Goal: Transaction & Acquisition: Purchase product/service

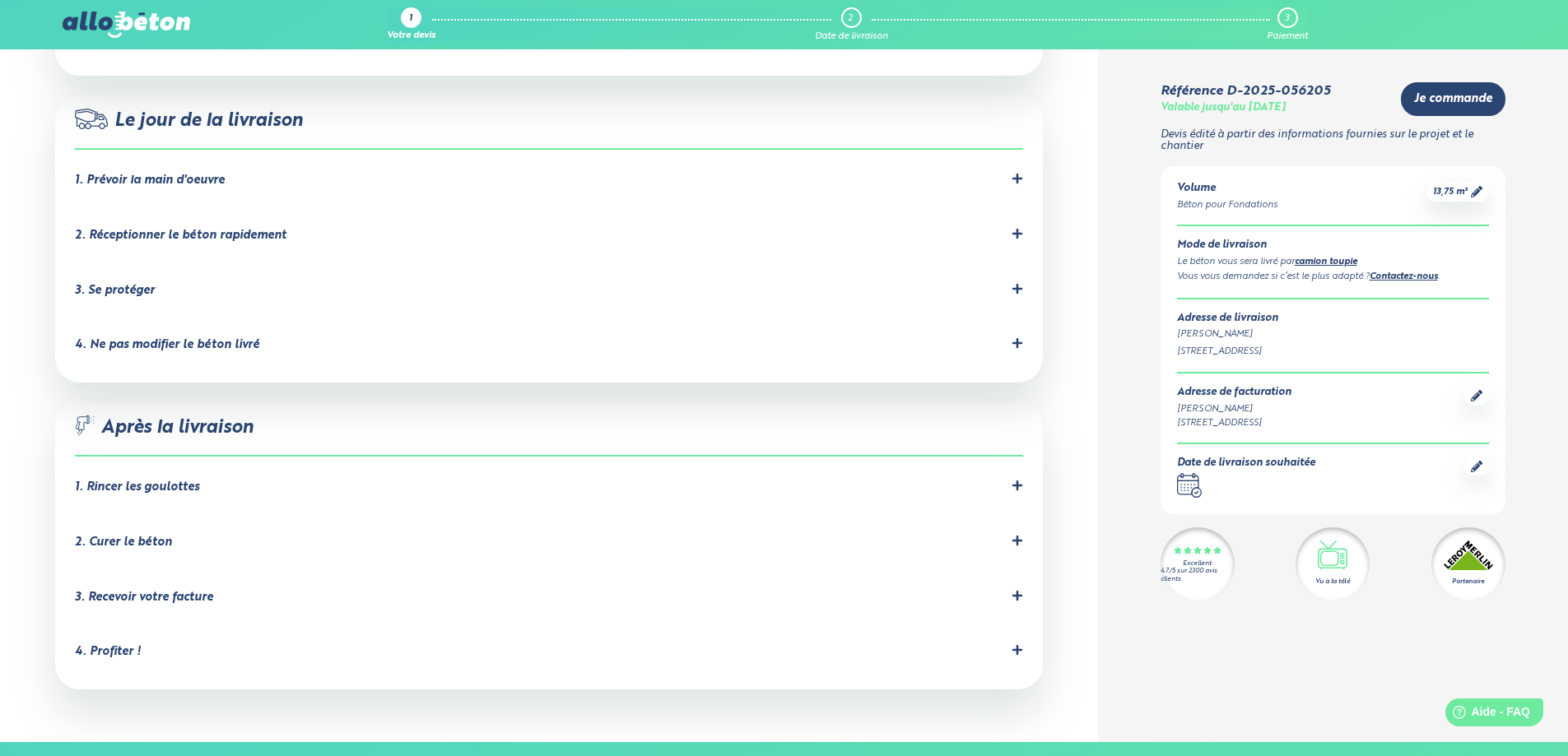
scroll to position [1537, 0]
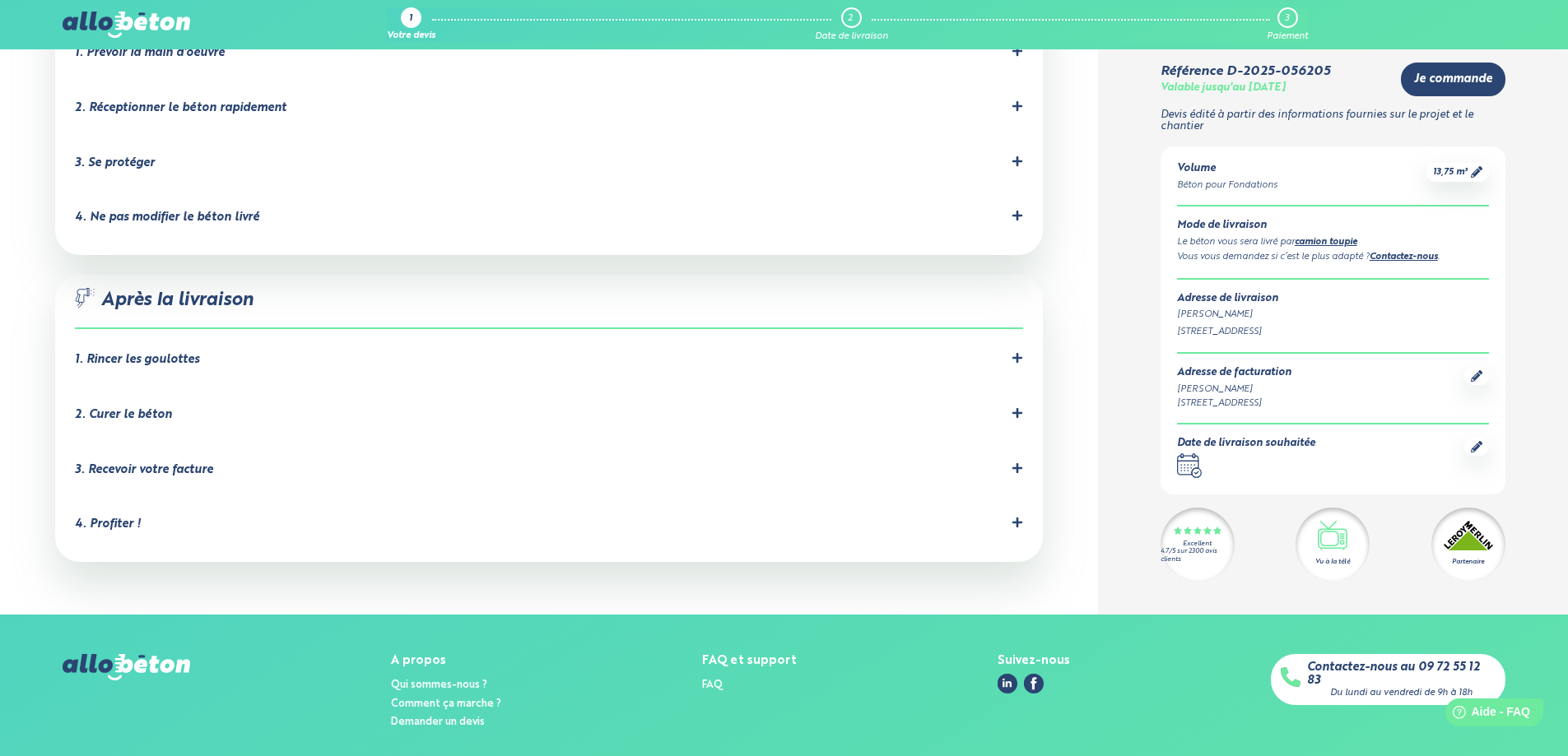
click at [1477, 441] on icon at bounding box center [1476, 447] width 12 height 12
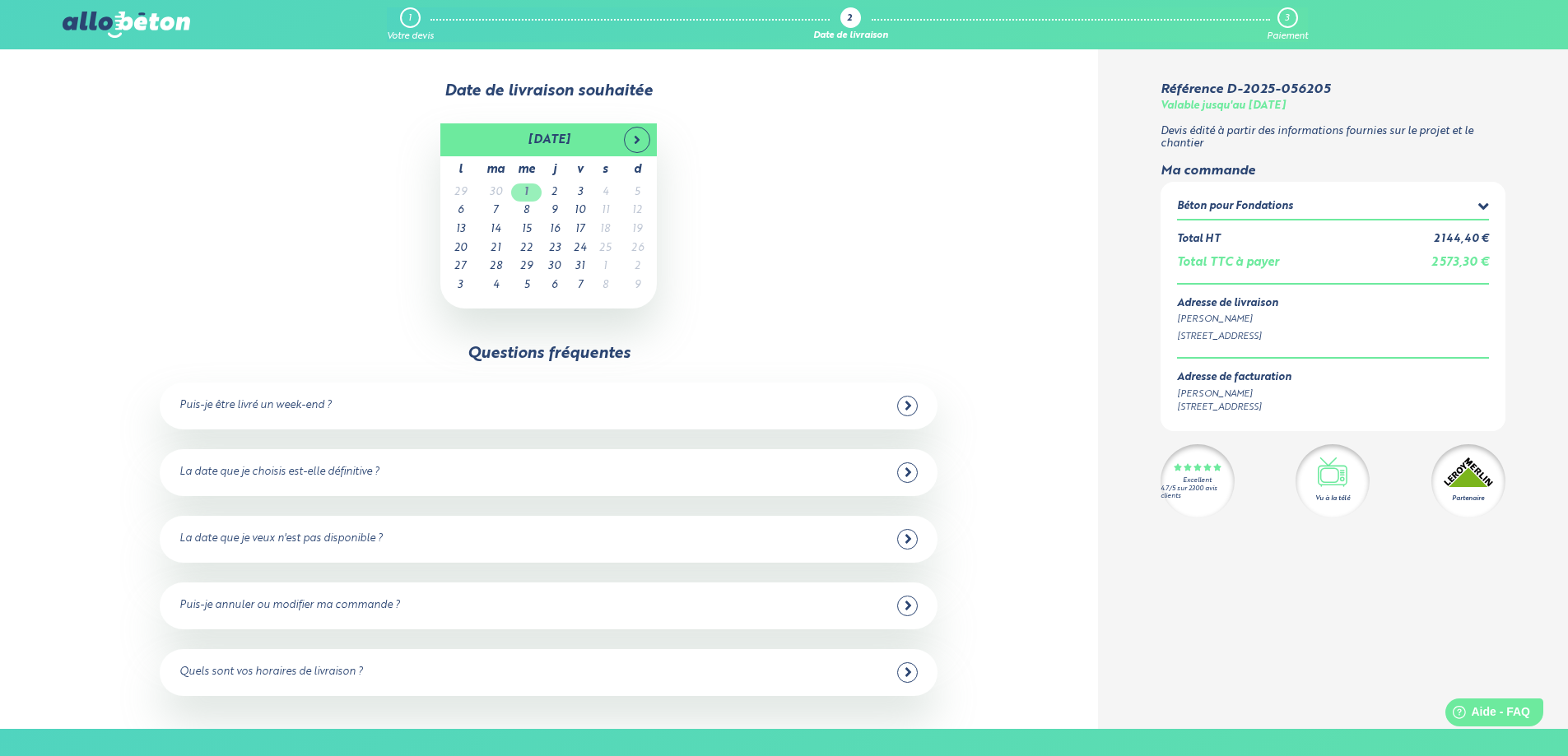
click at [529, 190] on td "1" at bounding box center [525, 192] width 30 height 19
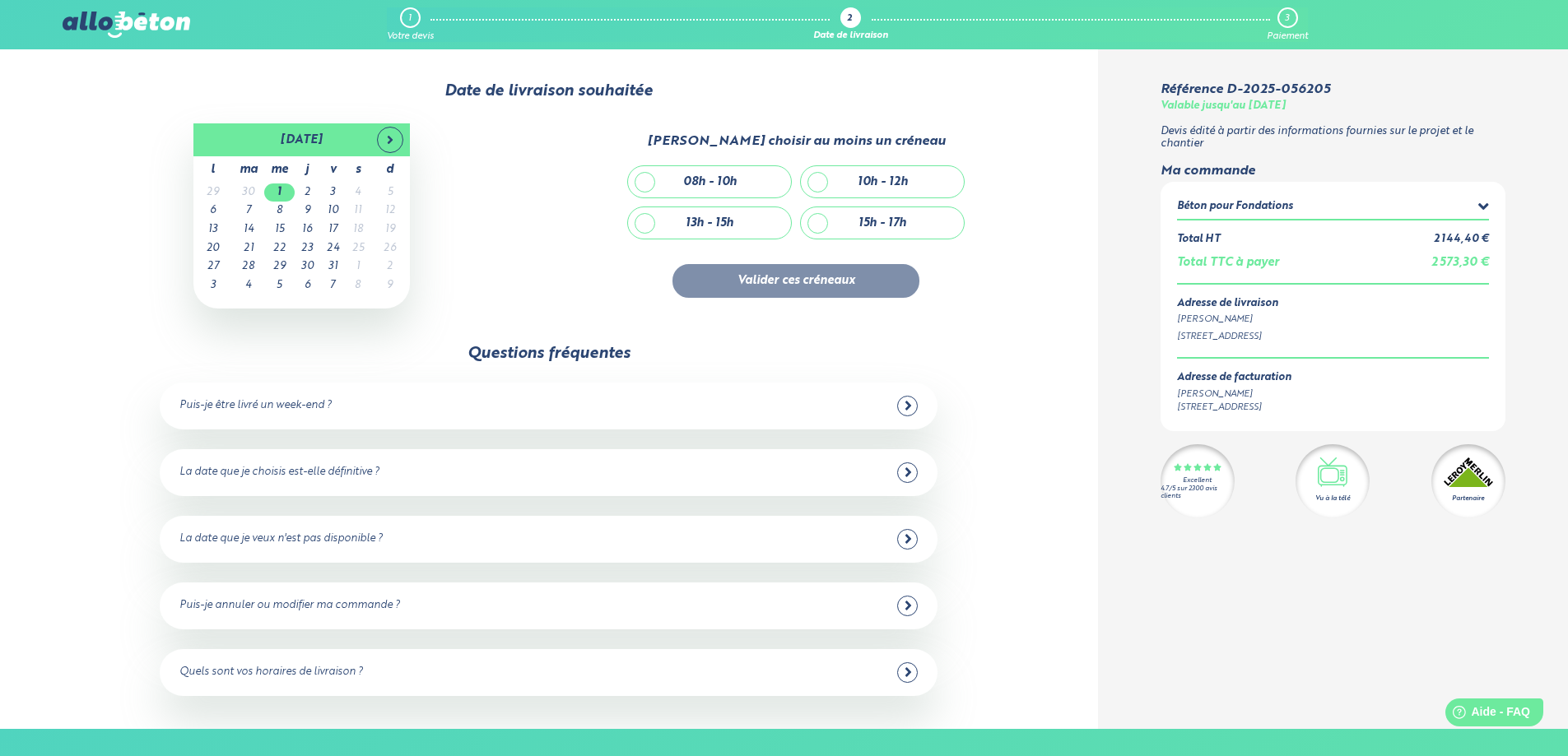
click at [644, 183] on div "08h - 10h" at bounding box center [709, 181] width 163 height 31
checkbox input "true"
click at [863, 280] on button "Valider ces créneaux" at bounding box center [795, 281] width 247 height 34
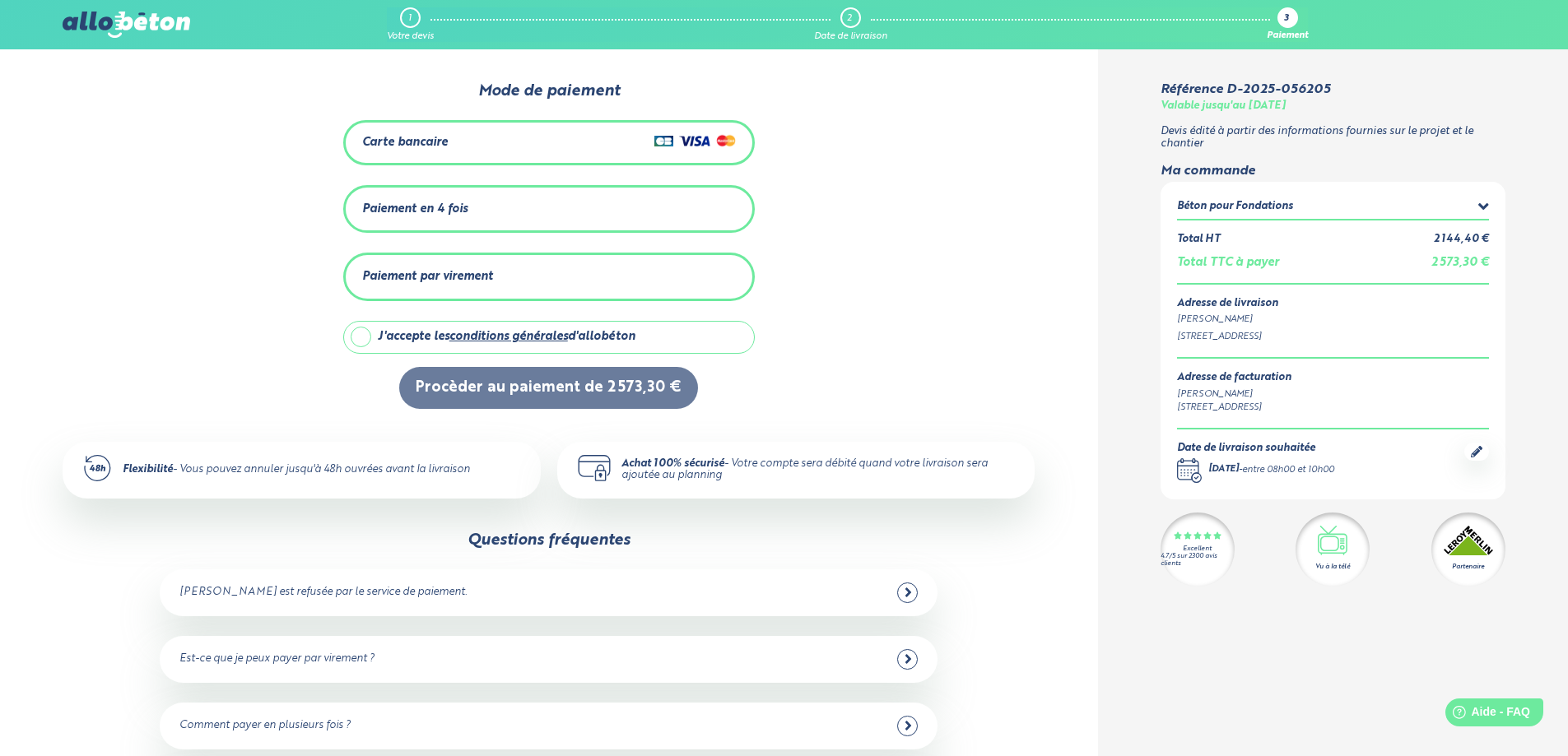
click at [618, 280] on div "Paiement par virement" at bounding box center [549, 277] width 374 height 27
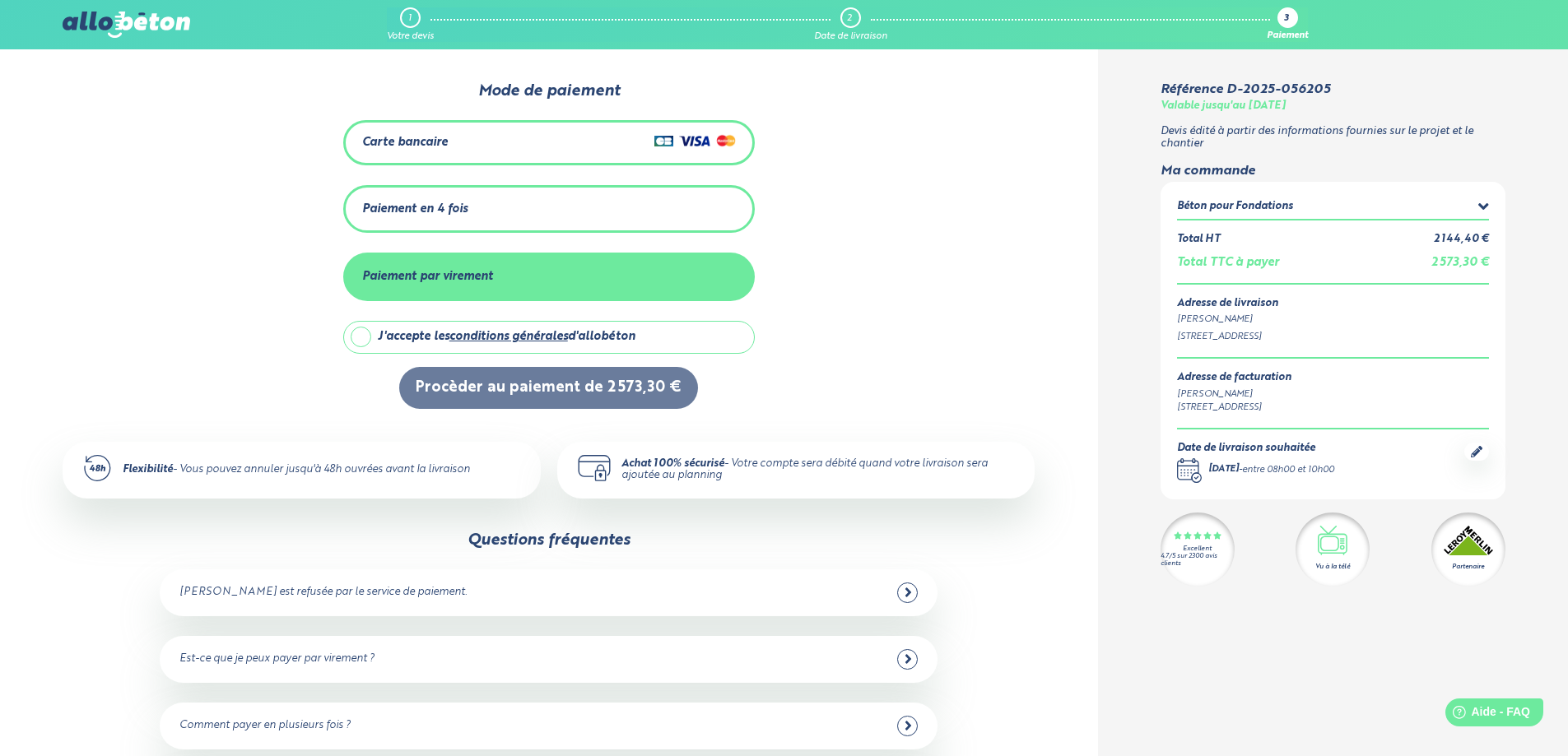
click at [695, 341] on div "J'accepte les conditions générales d'allobéton" at bounding box center [562, 337] width 369 height 31
checkbox input "true"
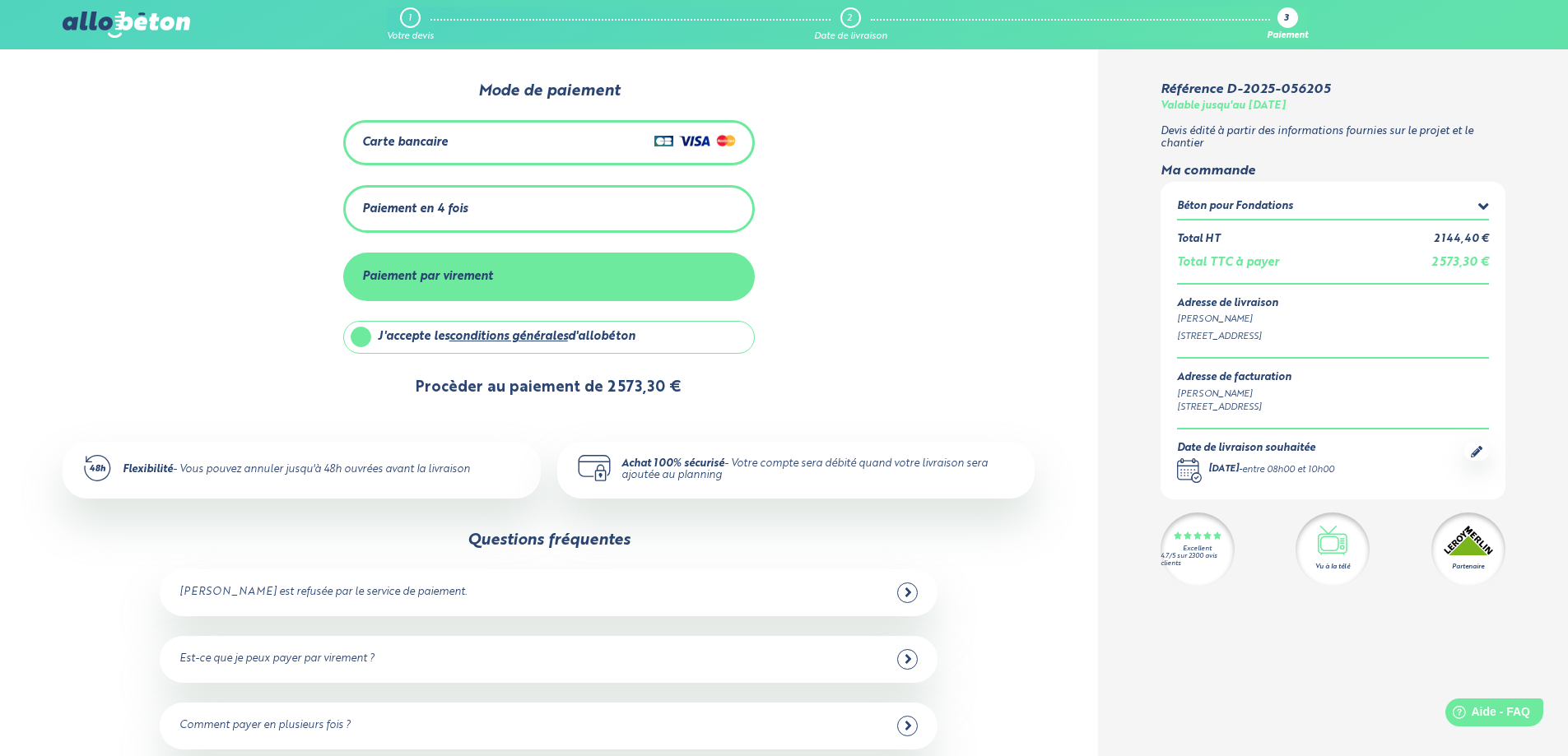
click at [596, 383] on button "Procèder au paiement de 2 573,30 €" at bounding box center [549, 388] width 299 height 42
